Goal: Task Accomplishment & Management: Complete application form

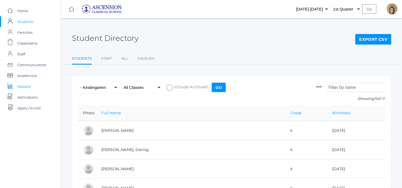
click at [31, 86] on span "Reports" at bounding box center [24, 86] width 14 height 11
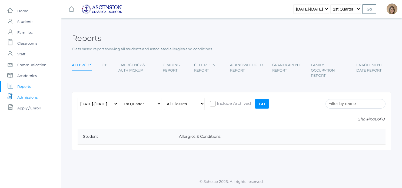
click at [29, 98] on span "Admissions" at bounding box center [27, 97] width 20 height 11
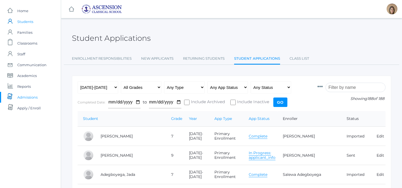
click at [30, 22] on span "Students" at bounding box center [25, 21] width 16 height 11
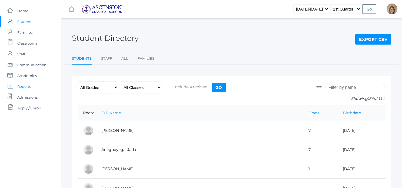
click at [22, 87] on span "Reports" at bounding box center [24, 86] width 14 height 11
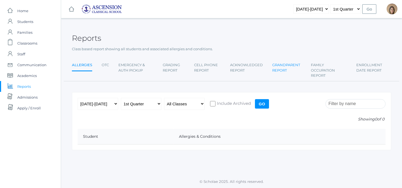
click at [290, 72] on link "Grandparent Report" at bounding box center [286, 68] width 29 height 16
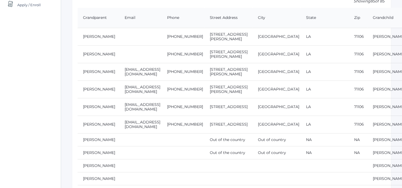
scroll to position [104, 0]
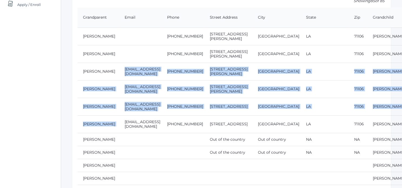
drag, startPoint x: 117, startPoint y: 71, endPoint x: 148, endPoint y: 118, distance: 56.3
click at [147, 113] on td "[EMAIL_ADDRESS][DOMAIN_NAME]" at bounding box center [140, 107] width 42 height 18
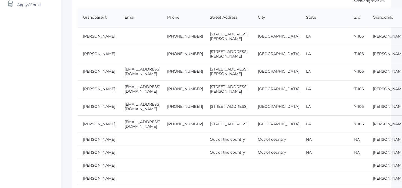
click at [119, 72] on td "[EMAIL_ADDRESS][DOMAIN_NAME]" at bounding box center [140, 72] width 42 height 18
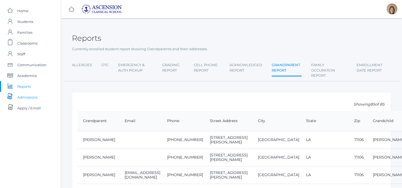
click at [24, 96] on span "Admissions" at bounding box center [27, 97] width 20 height 11
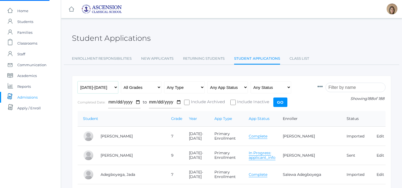
click at [114, 86] on select "Any Year [DATE]-[DATE] [DATE]-[DATE] [DATE]-[DATE] [DATE]-[DATE]" at bounding box center [98, 87] width 41 height 12
click at [111, 87] on select "Any Year [DATE]-[DATE] [DATE]-[DATE] [DATE]-[DATE] [DATE]-[DATE]" at bounding box center [98, 87] width 41 height 12
click at [78, 81] on select "Any Year [DATE]-[DATE] [DATE]-[DATE] [DATE]-[DATE] [DATE]-[DATE]" at bounding box center [98, 87] width 41 height 12
click at [158, 87] on select "All Grades Grammar - Kindergarten - 1st Grade - 2nd Grade - 3rd Grade - 4th Gra…" at bounding box center [141, 87] width 41 height 12
click at [121, 81] on select "All Grades Grammar - Kindergarten - 1st Grade - 2nd Grade - 3rd Grade - 4th Gra…" at bounding box center [141, 87] width 41 height 12
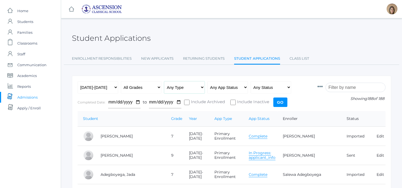
click at [201, 88] on select "Any Type New Student - Promoted - Not Promoted All Enrollment - Primary - Secon…" at bounding box center [184, 87] width 41 height 12
select select "enrollment"
click at [164, 81] on select "Any Type New Student - Promoted - Not Promoted All Enrollment - Primary - Secon…" at bounding box center [184, 87] width 41 height 12
click at [232, 89] on select "Any App Status Not Started In Progress Complete" at bounding box center [227, 87] width 41 height 12
click at [269, 88] on select "Any Status Ready to Send Sent Done Ready to Import Imported" at bounding box center [271, 87] width 41 height 12
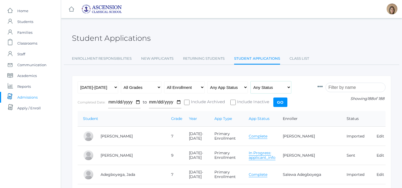
click at [251, 81] on select "Any Status Ready to Send Sent Done Ready to Import Imported" at bounding box center [271, 87] width 41 height 12
click at [323, 87] on icon at bounding box center [320, 86] width 5 height 5
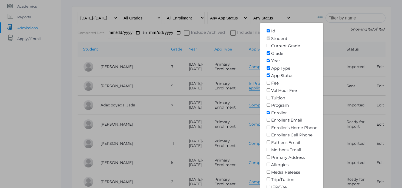
scroll to position [68, 0]
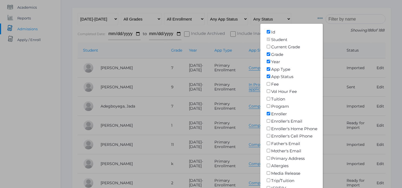
click at [305, 18] on div at bounding box center [201, 94] width 402 height 188
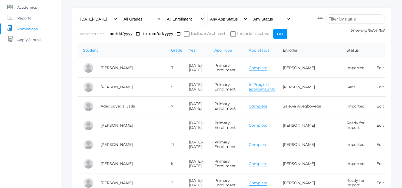
click at [257, 68] on link "Complete" at bounding box center [258, 67] width 19 height 5
click at [115, 19] on select "Any Year [DATE]-[DATE] [DATE]-[DATE] [DATE]-[DATE] [DATE]-[DATE]" at bounding box center [98, 19] width 41 height 12
click at [130, 105] on link "Adegboyega, Jada" at bounding box center [118, 106] width 35 height 5
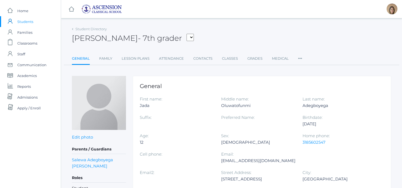
scroll to position [68, 0]
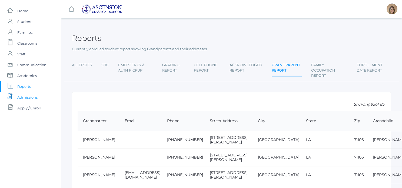
click at [25, 96] on span "Admissions" at bounding box center [27, 97] width 20 height 11
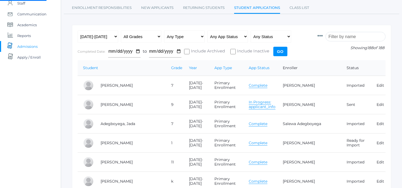
scroll to position [56, 0]
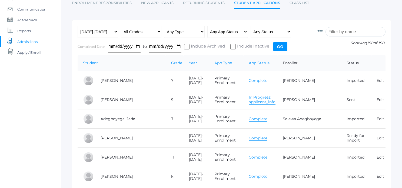
click at [254, 118] on link "Complete" at bounding box center [258, 119] width 19 height 5
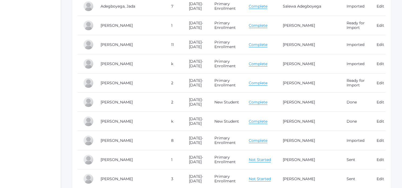
scroll to position [169, 0]
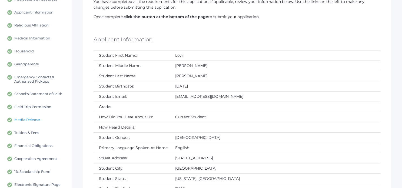
scroll to position [68, 0]
click at [35, 67] on link "Grandparents" at bounding box center [36, 64] width 72 height 13
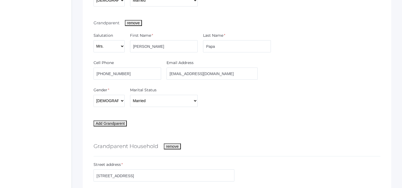
scroll to position [346, 0]
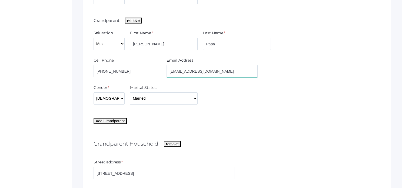
click at [196, 73] on input "[EMAIL_ADDRESS][DOMAIN_NAME]" at bounding box center [212, 71] width 91 height 12
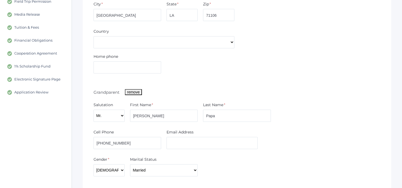
scroll to position [0, 0]
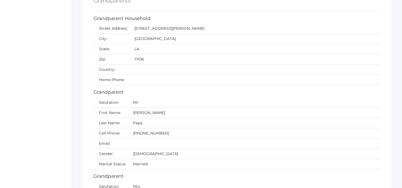
scroll to position [1444, 0]
